Goal: Navigation & Orientation: Find specific page/section

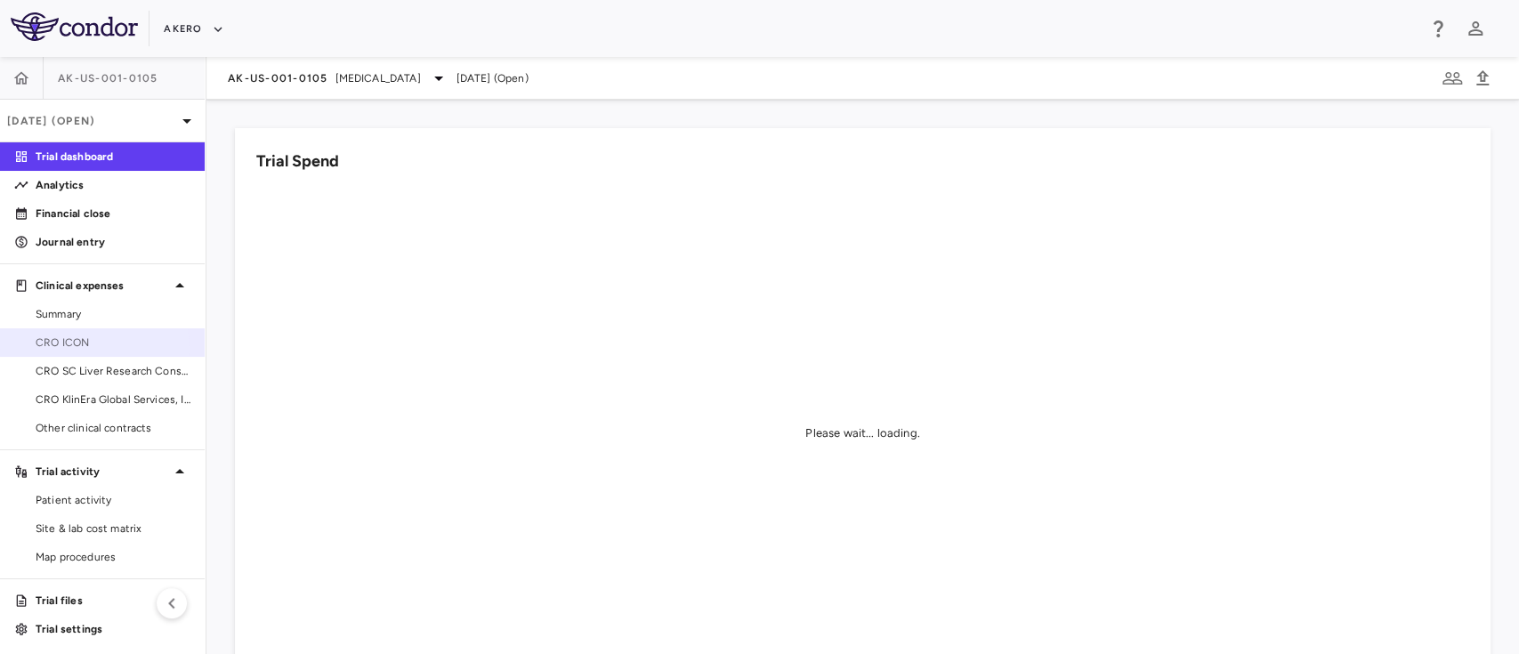
click at [58, 349] on span "CRO ICON" at bounding box center [113, 343] width 155 height 16
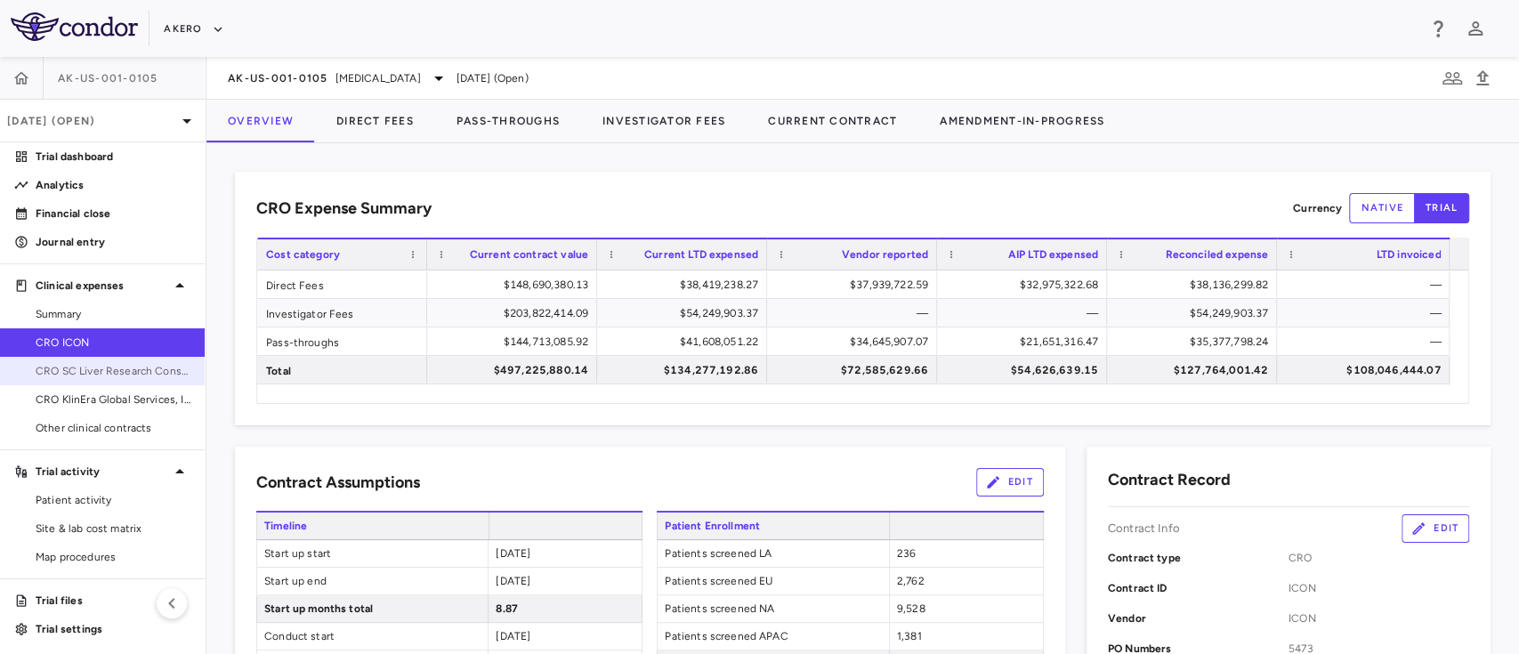
click at [115, 382] on link "CRO SC Liver Research Consortium LLC" at bounding box center [102, 371] width 205 height 27
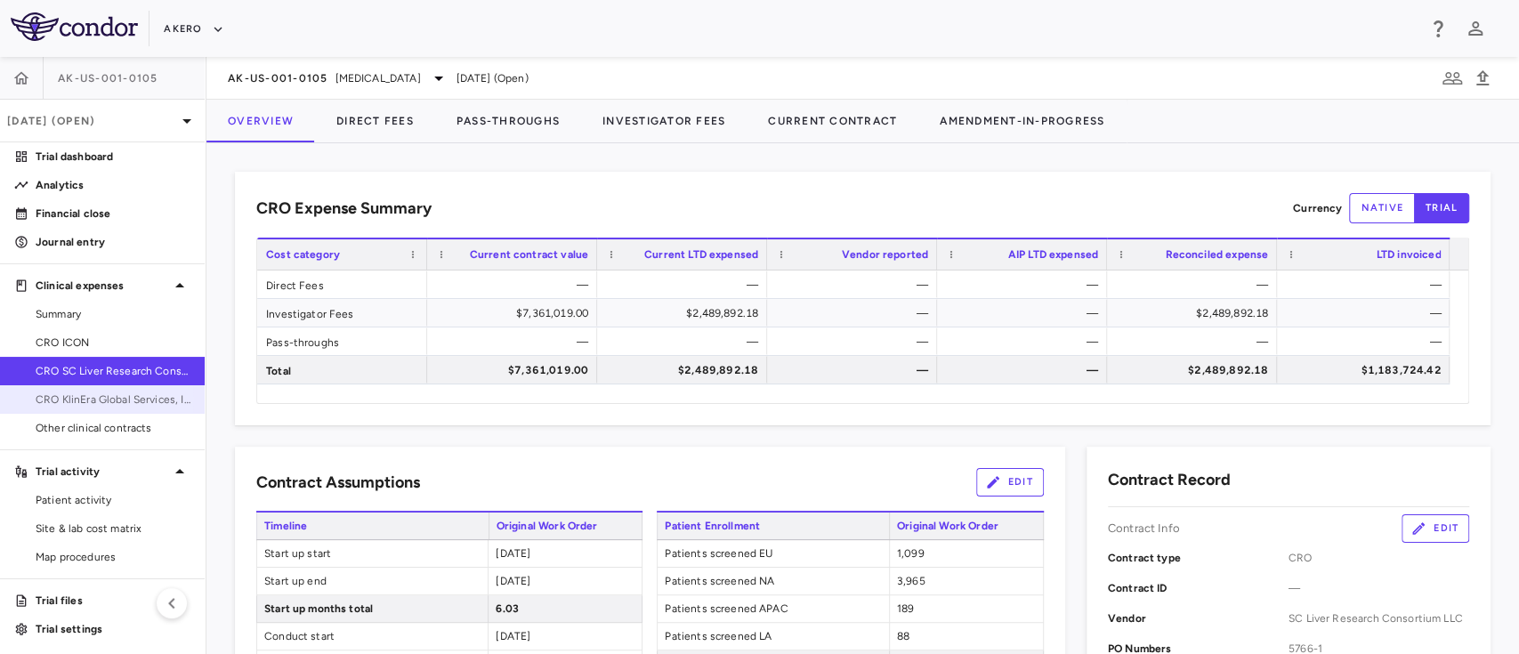
click at [96, 399] on span "CRO KlinEra Global Services, Inc" at bounding box center [113, 399] width 155 height 16
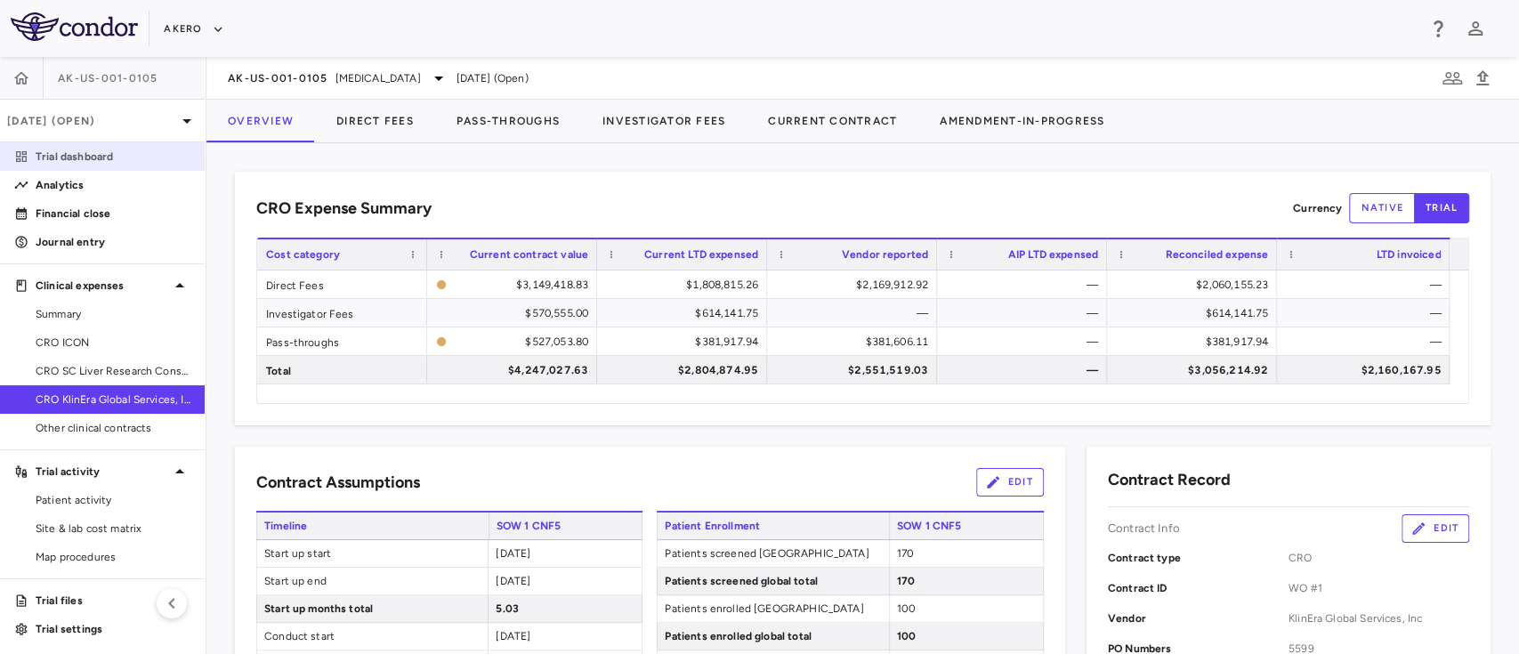
click at [94, 154] on p "Trial dashboard" at bounding box center [113, 157] width 155 height 16
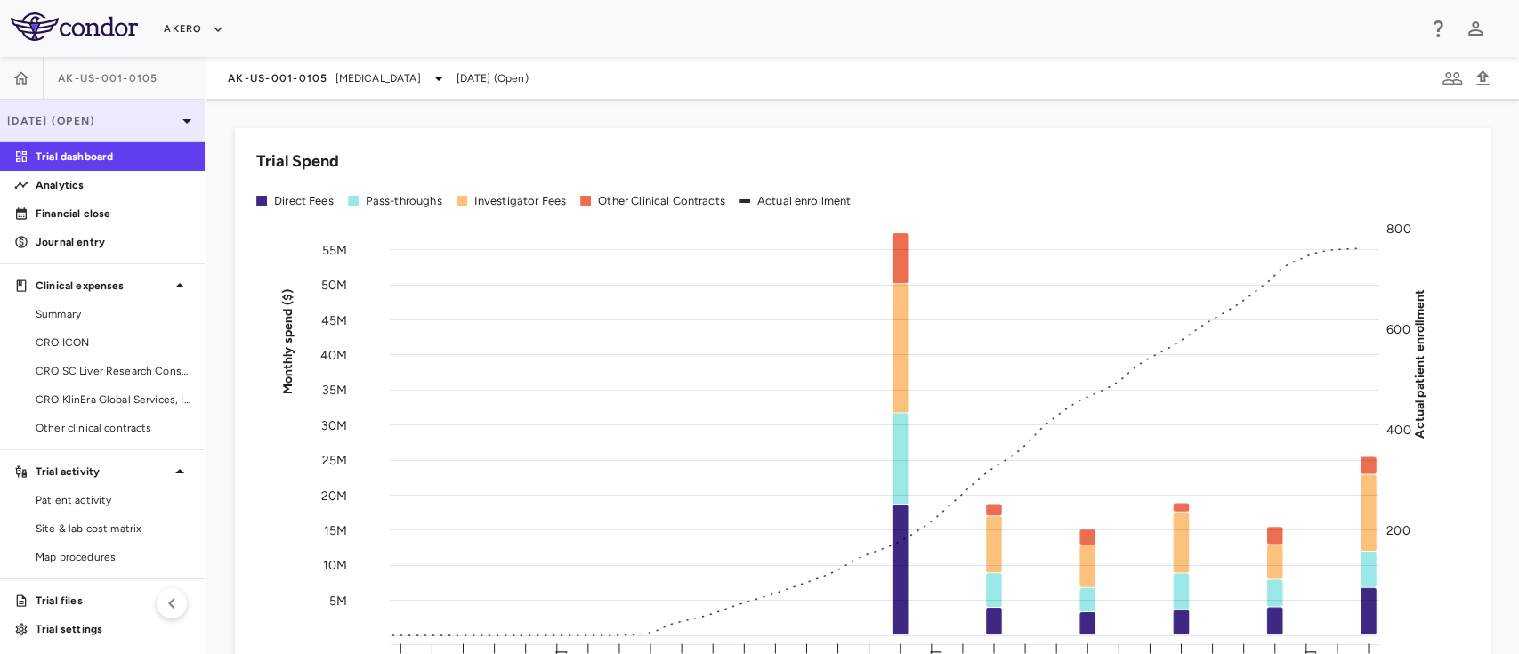
click at [80, 110] on div "Sep 2025 (Open)" at bounding box center [102, 121] width 205 height 43
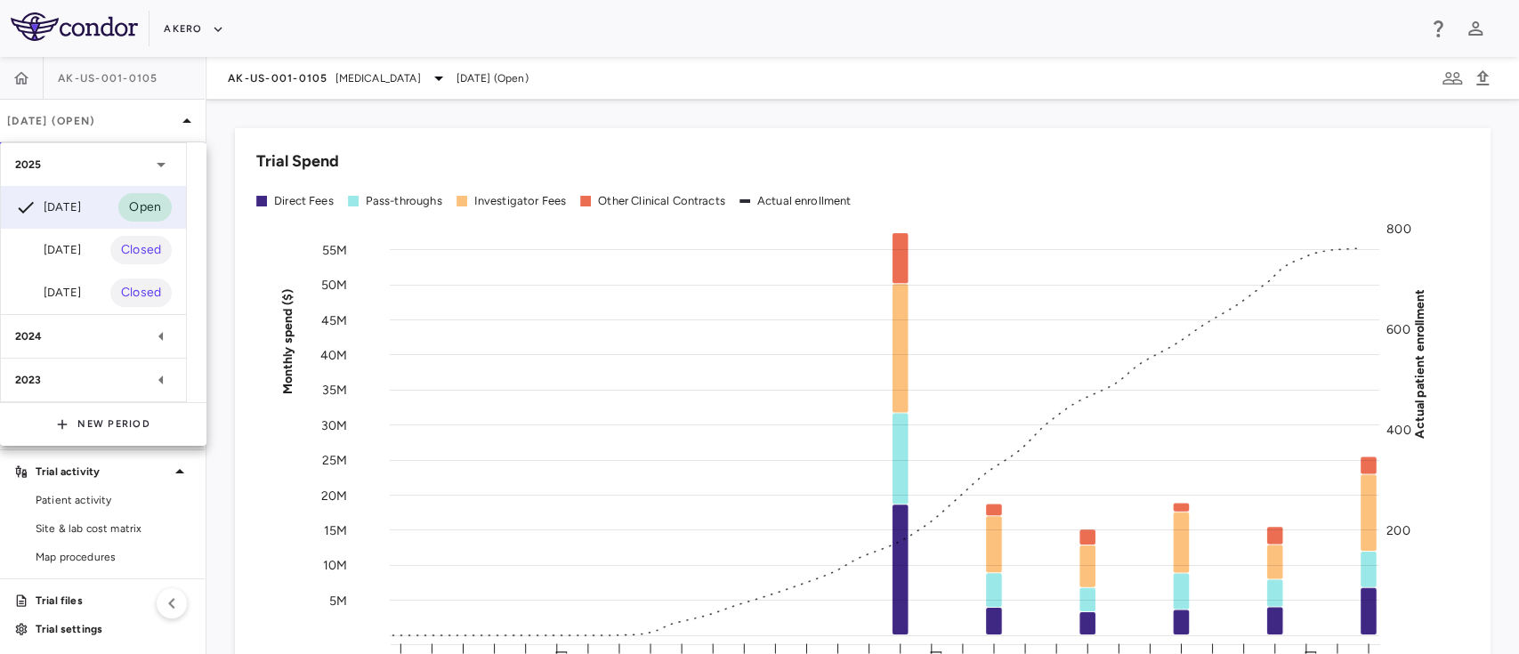
drag, startPoint x: 71, startPoint y: 77, endPoint x: 0, endPoint y: 82, distance: 71.3
click at [0, 82] on div at bounding box center [759, 327] width 1519 height 654
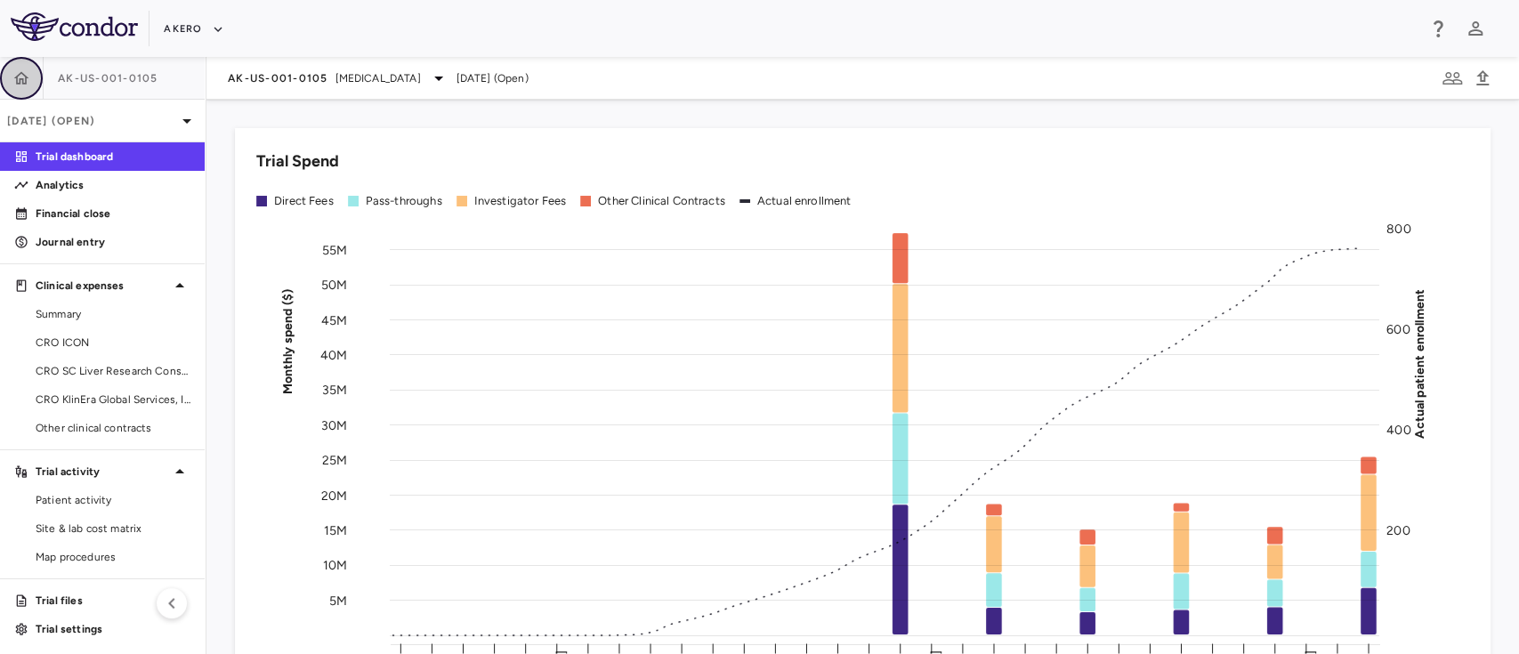
click at [19, 77] on icon "button" at bounding box center [21, 78] width 18 height 18
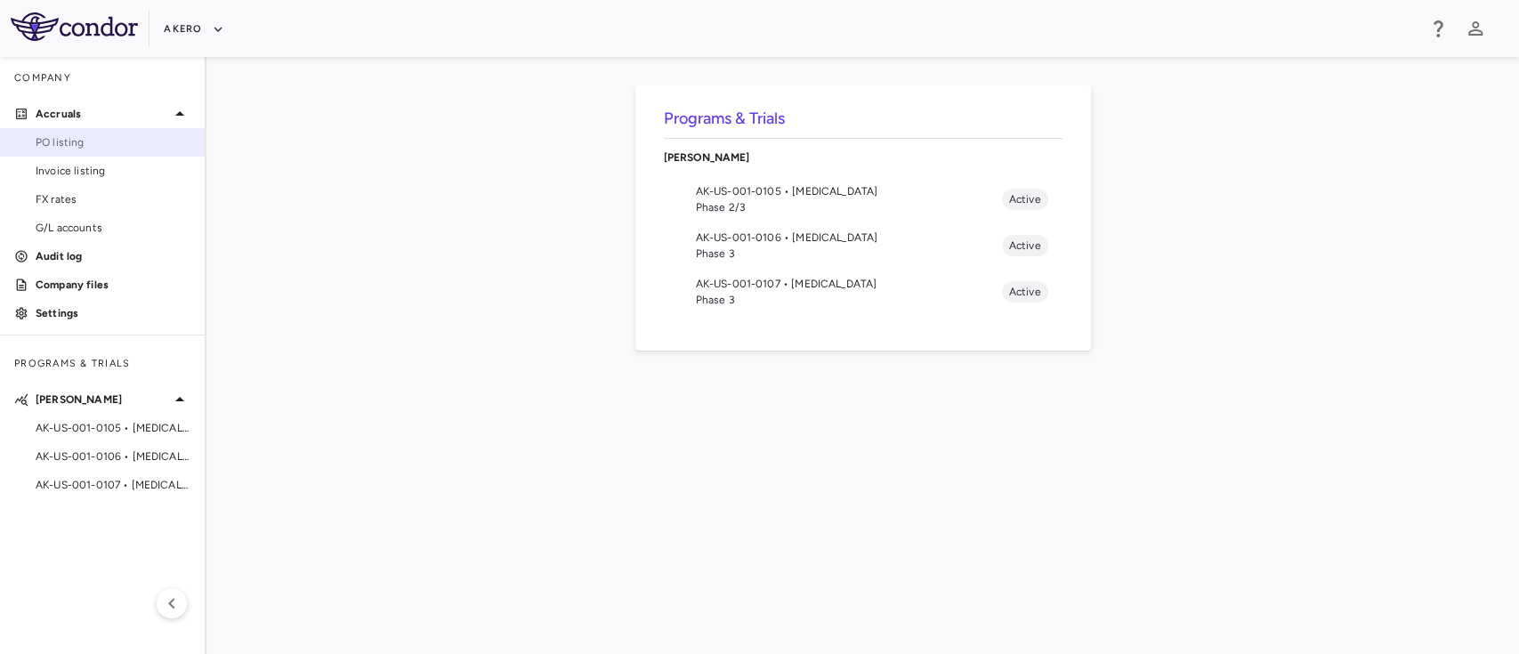
click at [78, 139] on span "PO listing" at bounding box center [113, 142] width 155 height 16
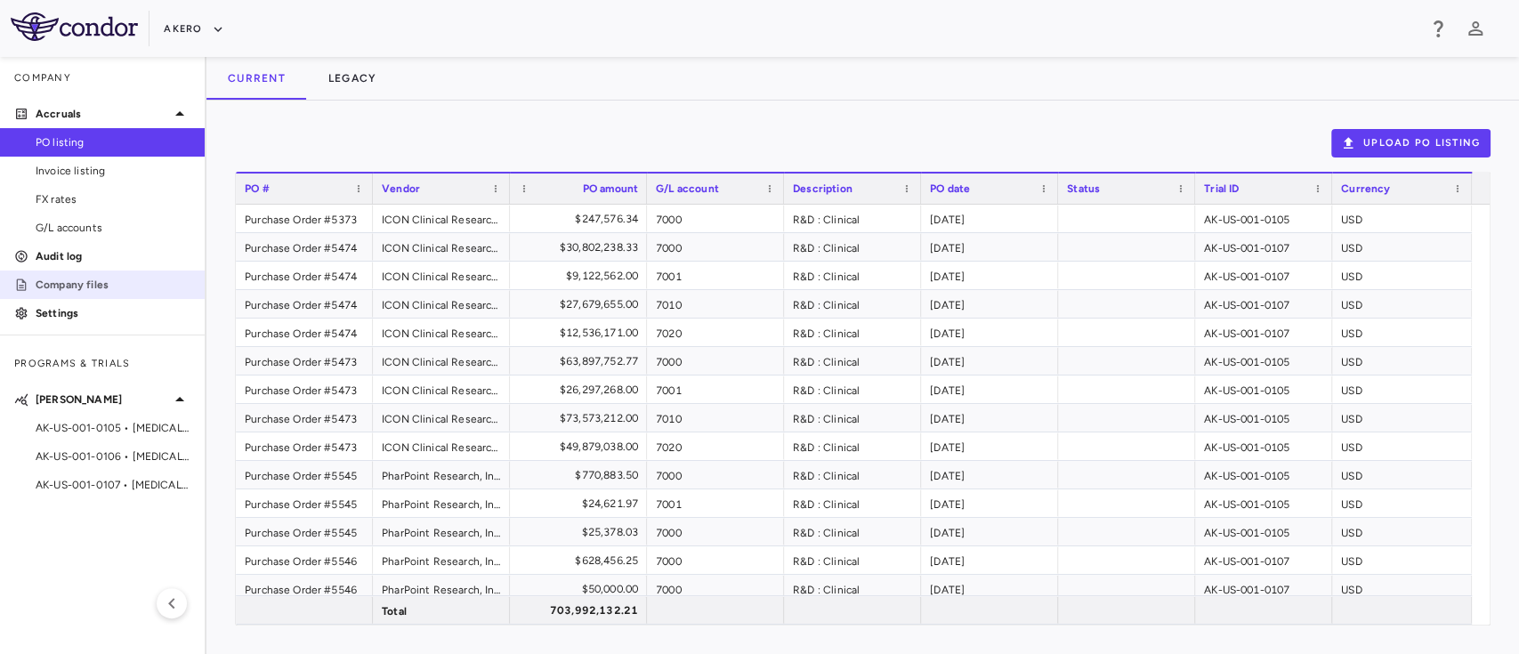
click at [92, 293] on link "Company files" at bounding box center [102, 284] width 205 height 27
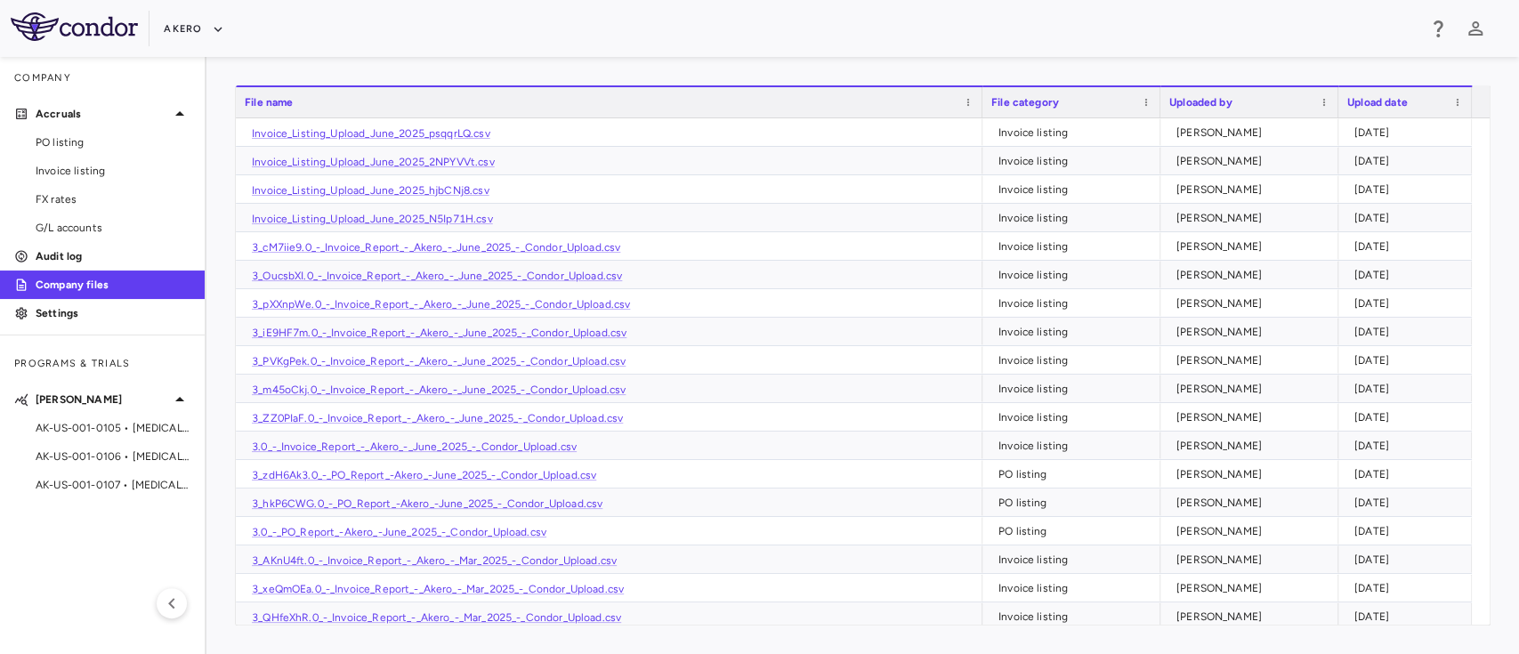
drag, startPoint x: 594, startPoint y: 633, endPoint x: 678, endPoint y: 681, distance: 96.0
click at [678, 653] on html "Skip to sidebar Skip to main content Akero Company Accruals PO listing Invoice …" at bounding box center [759, 327] width 1519 height 654
